Goal: Obtain resource: Obtain resource

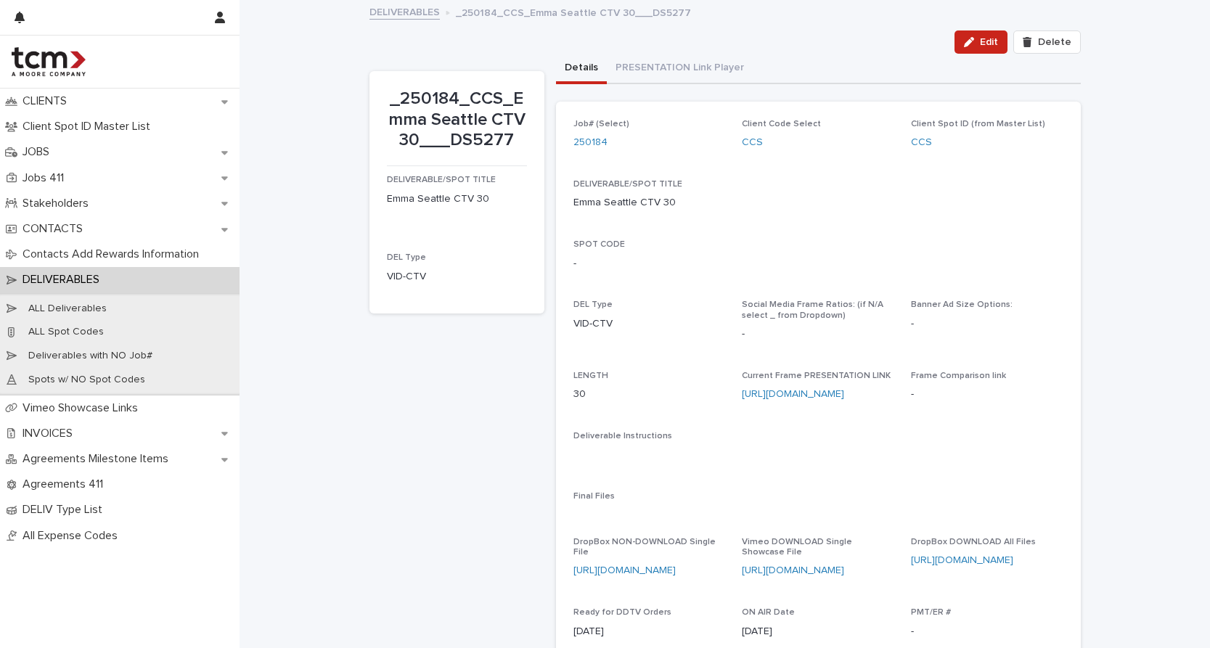
click at [390, 10] on link "DELIVERABLES" at bounding box center [404, 11] width 70 height 17
click at [594, 143] on link "250184" at bounding box center [590, 142] width 34 height 15
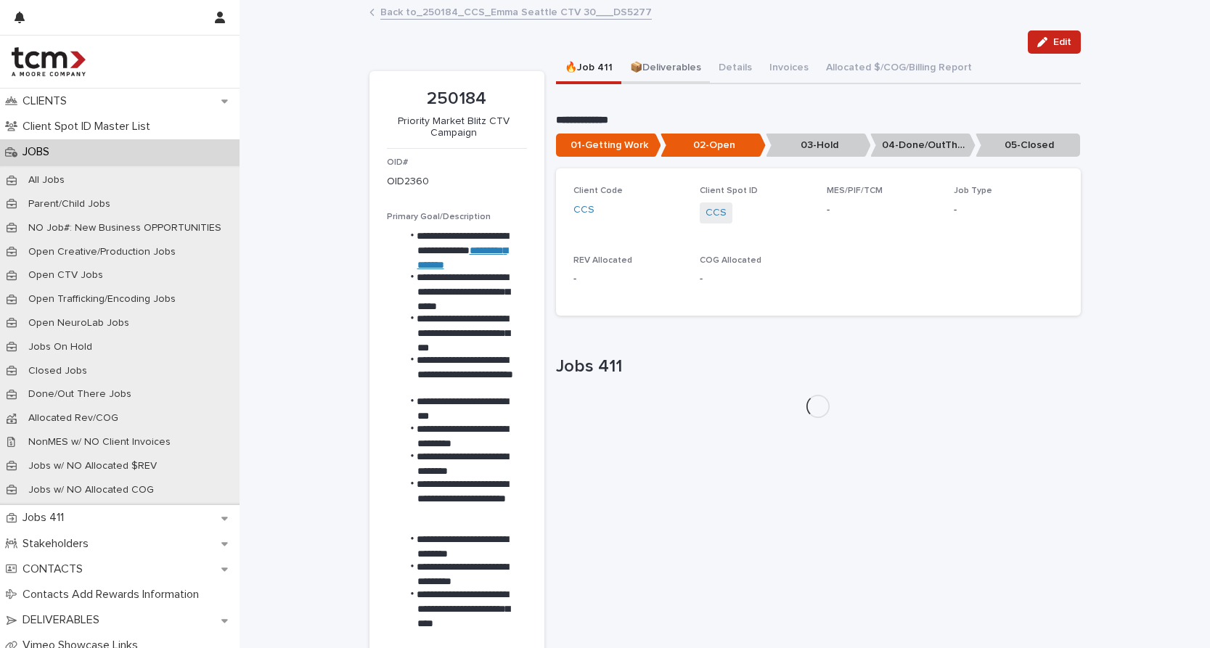
click at [671, 65] on button "📦Deliverables" at bounding box center [665, 69] width 89 height 30
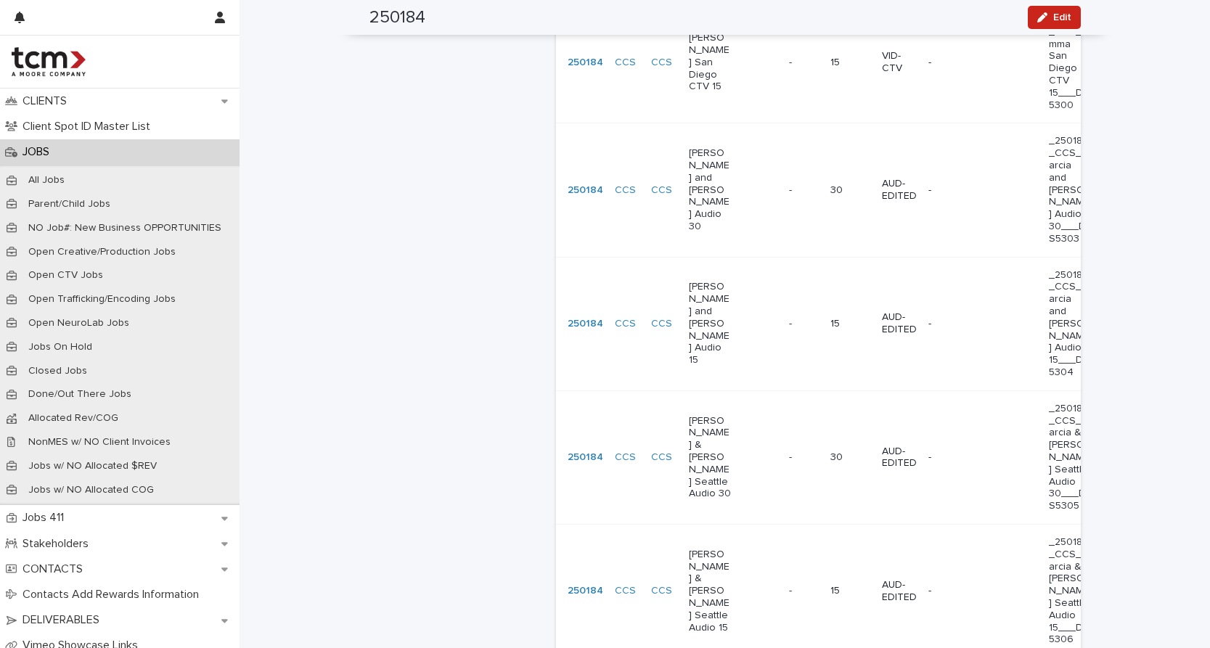
scroll to position [1891, 0]
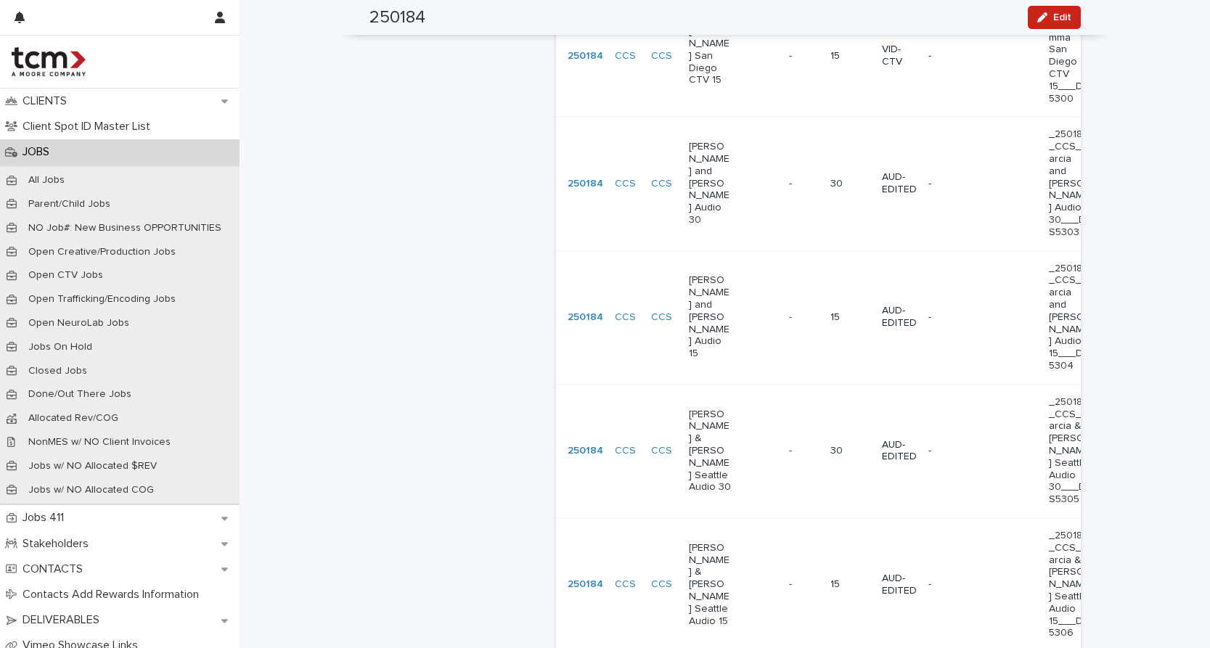
click at [783, 384] on td "- -" at bounding box center [803, 451] width 41 height 134
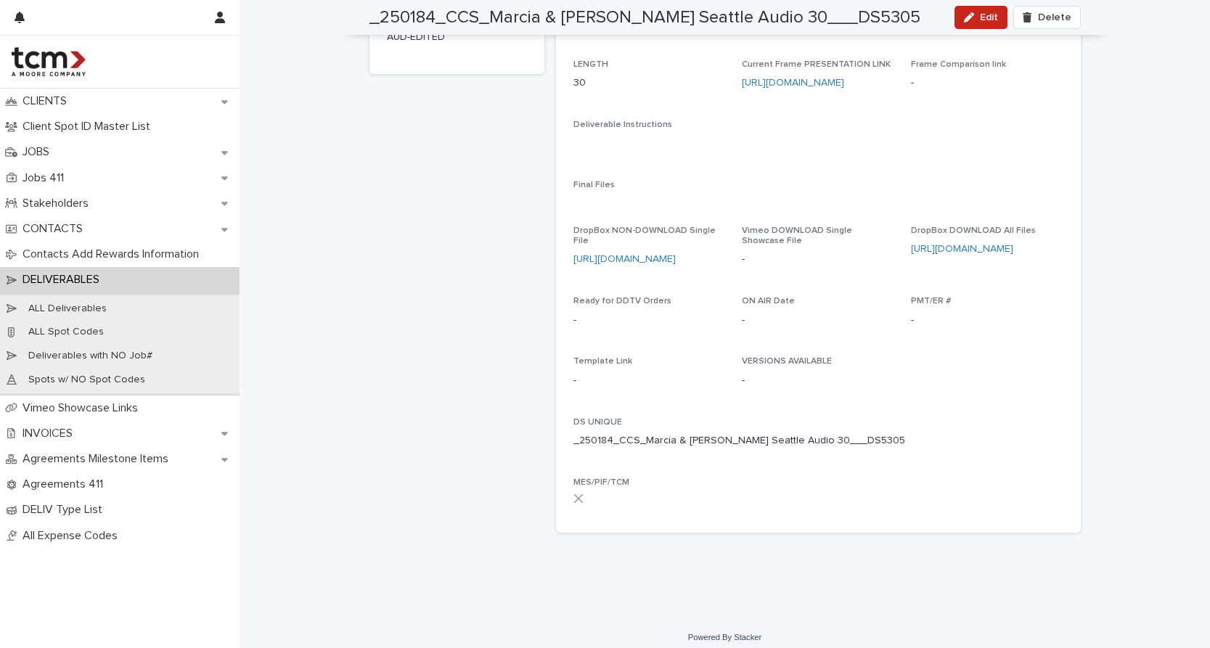
scroll to position [311, 0]
click at [961, 245] on link "[URL][DOMAIN_NAME]" at bounding box center [962, 250] width 102 height 10
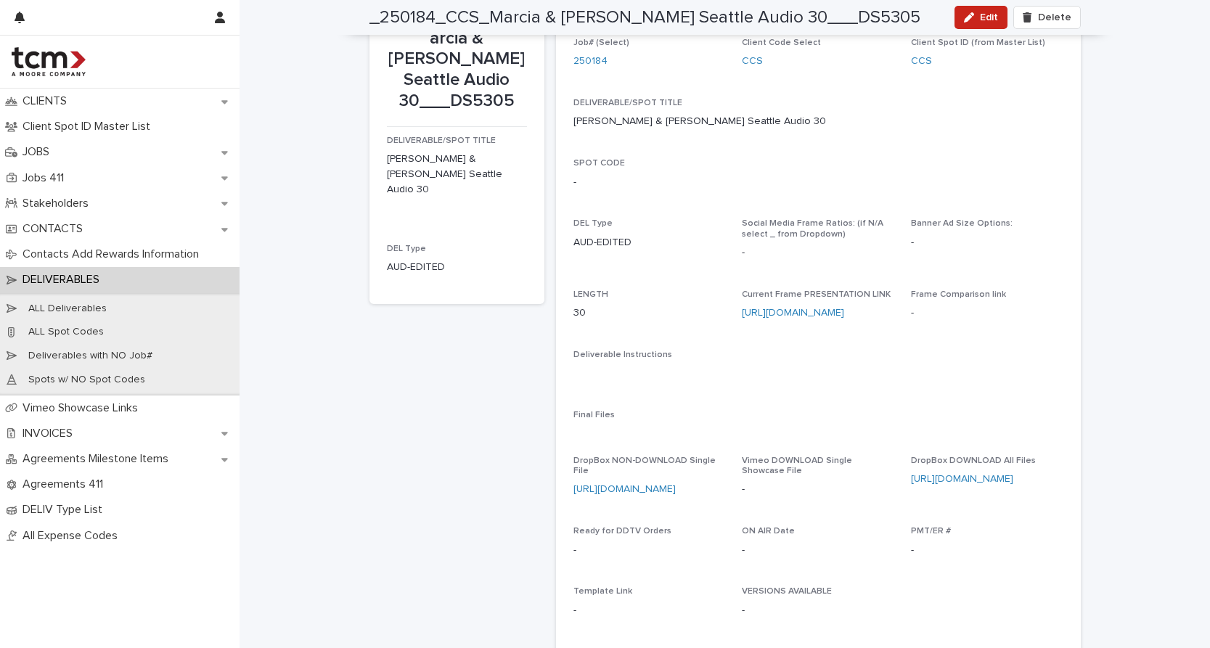
scroll to position [0, 0]
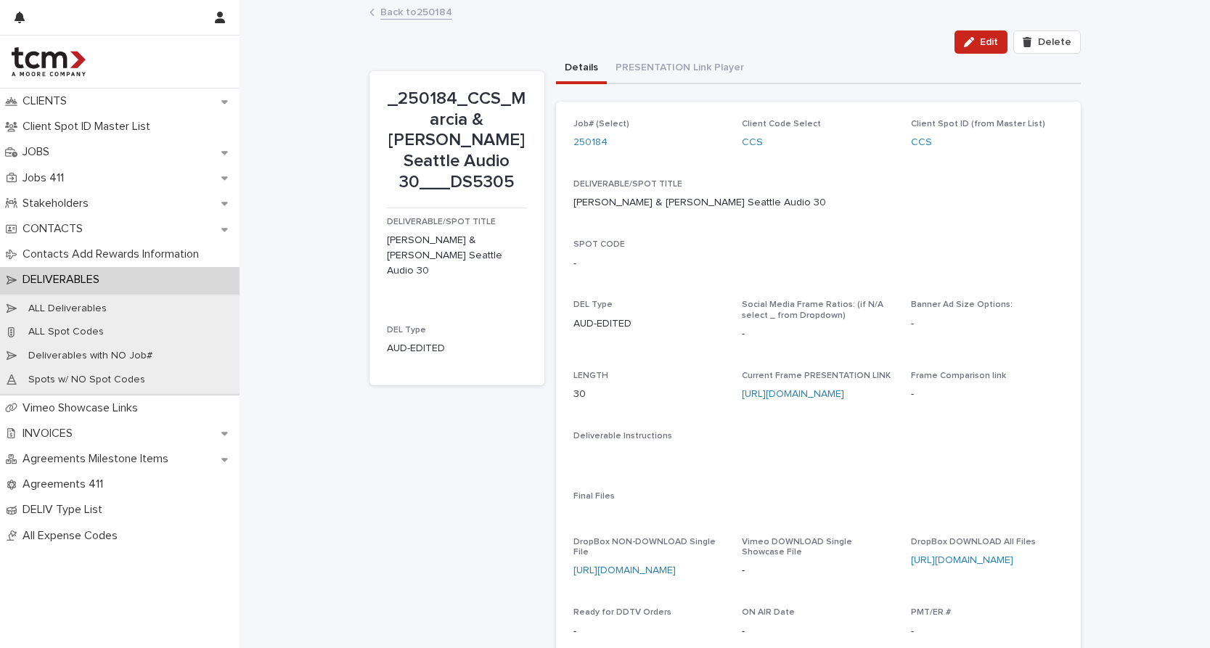
click at [409, 15] on link "Back to 250184" at bounding box center [416, 11] width 72 height 17
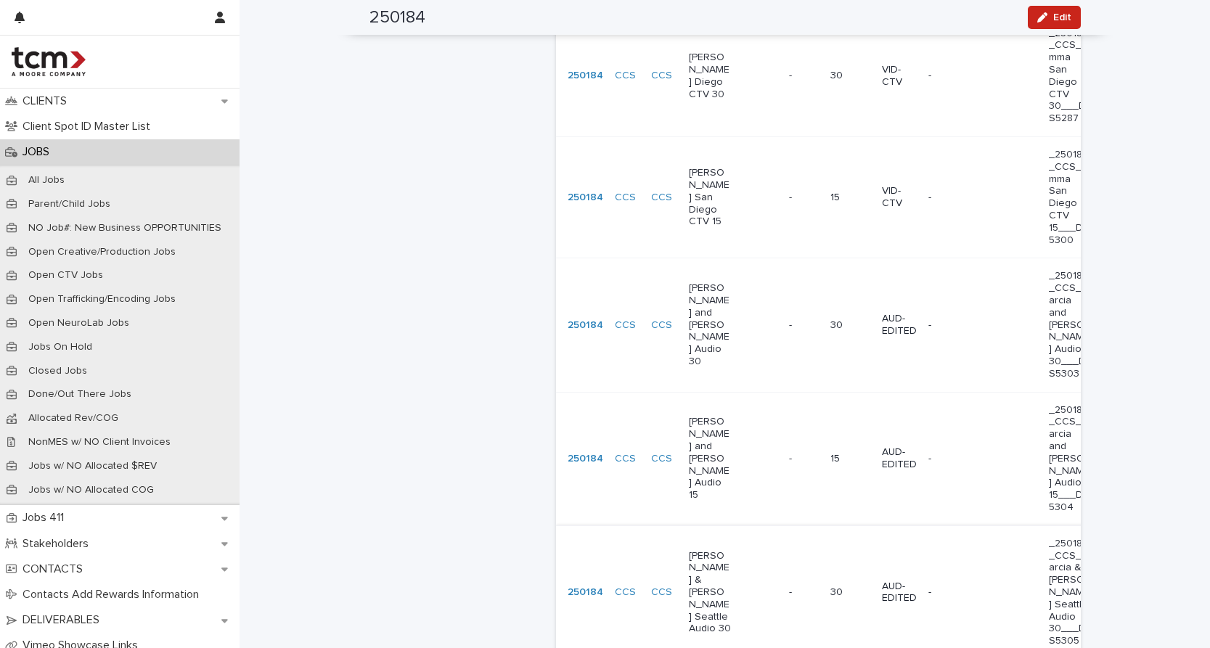
scroll to position [1776, 0]
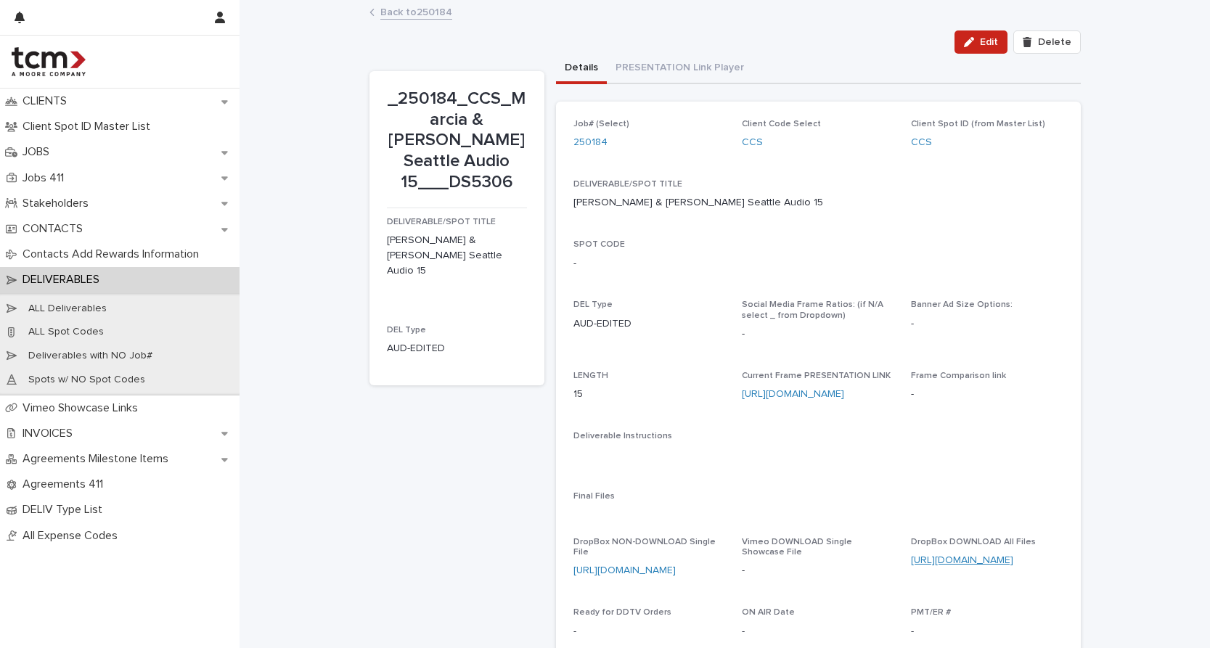
click at [959, 556] on link "[URL][DOMAIN_NAME]" at bounding box center [962, 560] width 102 height 10
